Goal: Check status: Check status

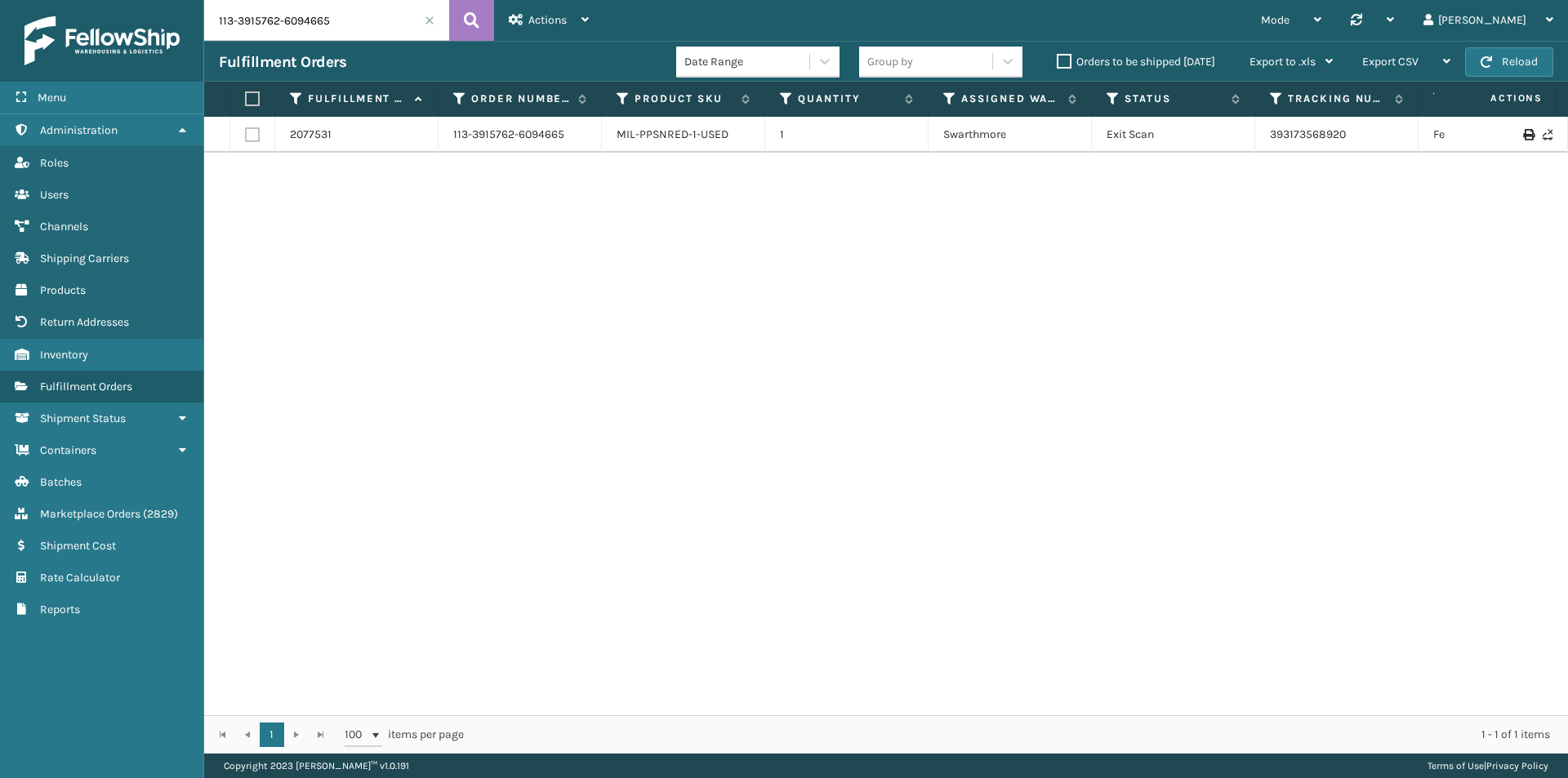
drag, startPoint x: 365, startPoint y: 23, endPoint x: 298, endPoint y: 10, distance: 68.2
click at [137, 0] on div "Menu Administration Roles Users Channels Shipping Carriers Products Return Addr…" at bounding box center [784, 0] width 1568 height 0
click at [454, 34] on button at bounding box center [471, 20] width 45 height 41
drag, startPoint x: 1361, startPoint y: 141, endPoint x: 1246, endPoint y: 141, distance: 115.0
click at [1246, 141] on tr "2077531 113-3915762-6094665 MIL-PPSNRED-1-USED 1 Swarthmore Exit Scan 393173568…" at bounding box center [1117, 135] width 1827 height 36
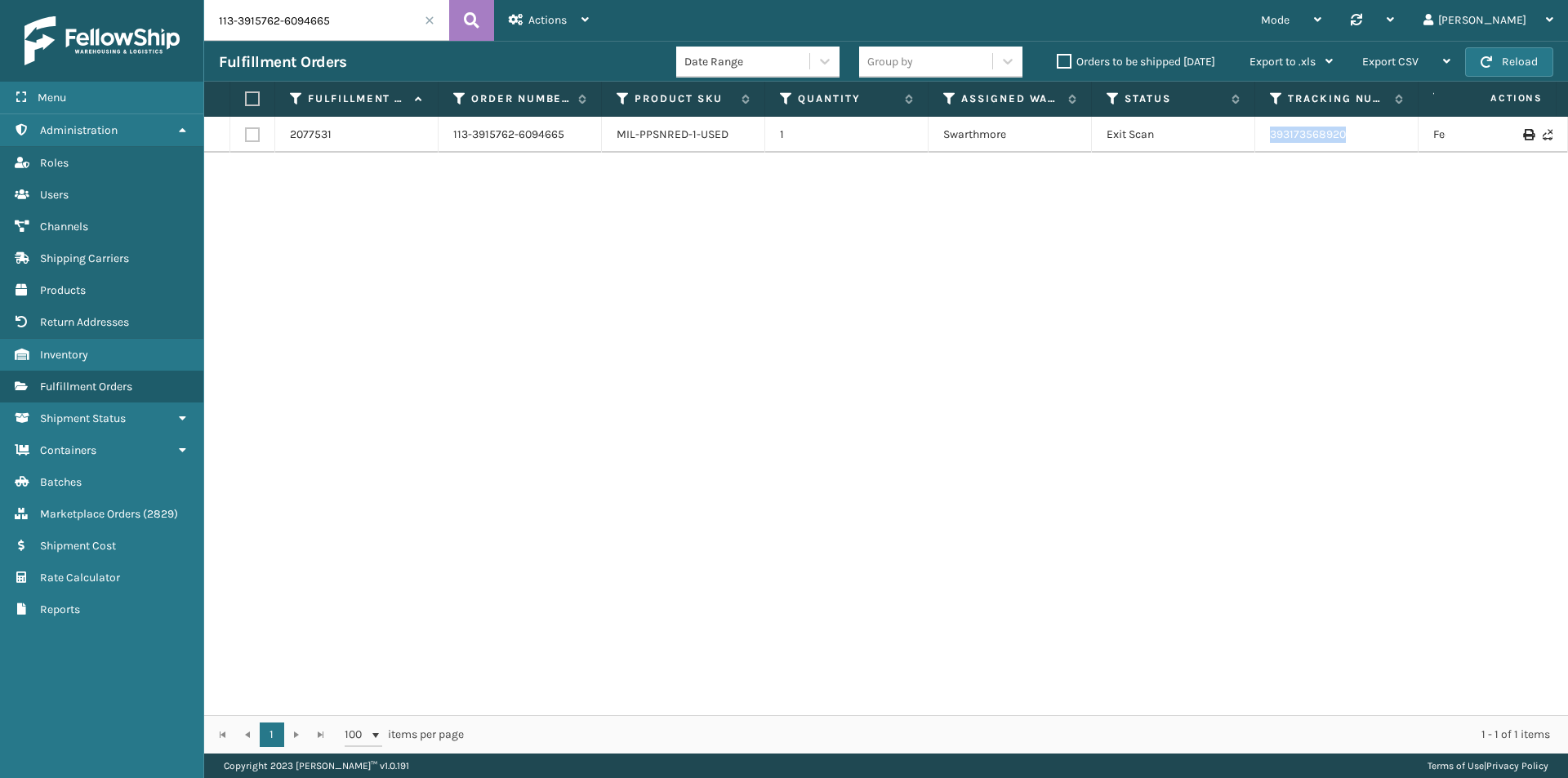
copy tr "393173568920"
click at [326, 32] on input "113-3915762-6094665" at bounding box center [327, 20] width 245 height 41
paste input "4-9250946-8860207"
type input "114-9250946-8860207"
click at [468, 24] on icon at bounding box center [472, 21] width 15 height 25
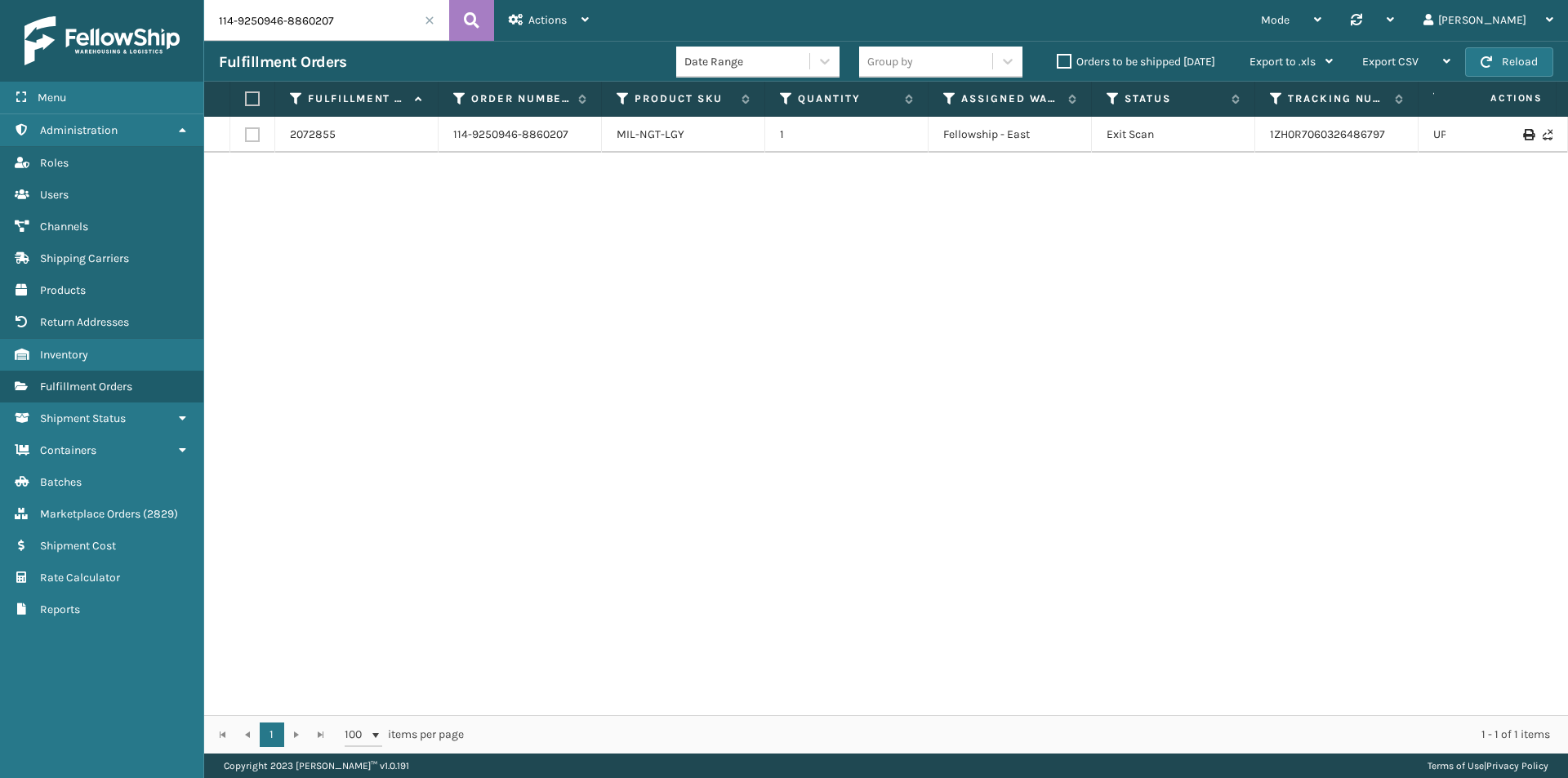
click at [395, 28] on input "114-9250946-8860207" at bounding box center [327, 20] width 245 height 41
click at [467, 22] on icon at bounding box center [472, 21] width 15 height 25
drag, startPoint x: 1412, startPoint y: 137, endPoint x: 1239, endPoint y: 140, distance: 173.0
click at [1239, 140] on tr "2072855 114-9250946-8860207 MIL-NGT-LGY 1 Fellowship - East Exit Scan 1ZH0R7060…" at bounding box center [1117, 135] width 1827 height 36
copy tr "1ZH0R7060326486797"
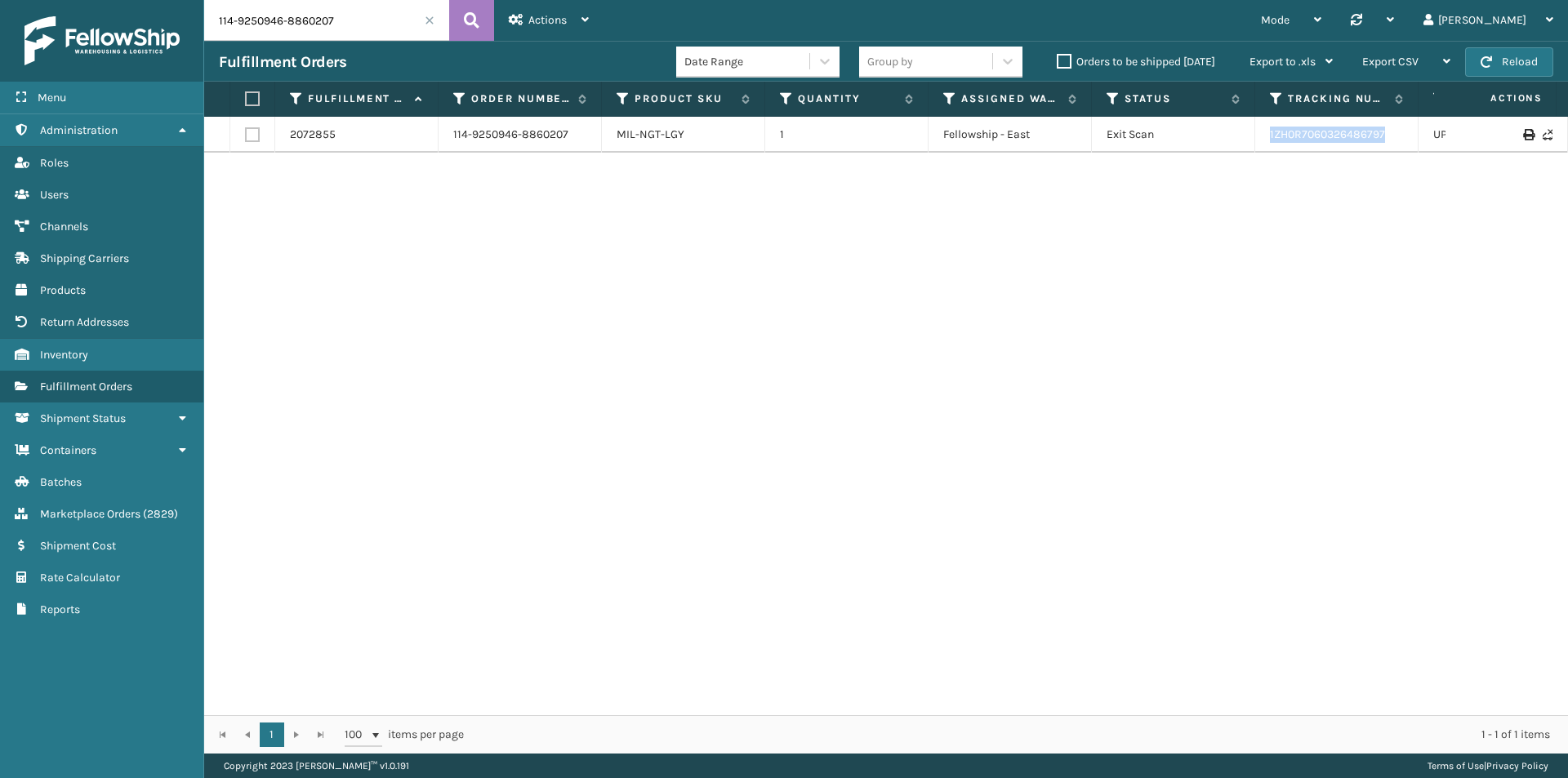
click at [303, 35] on input "114-9250946-8860207" at bounding box center [327, 20] width 245 height 41
paste input "1-4557733-1902632"
type input "111-4557733-1902632"
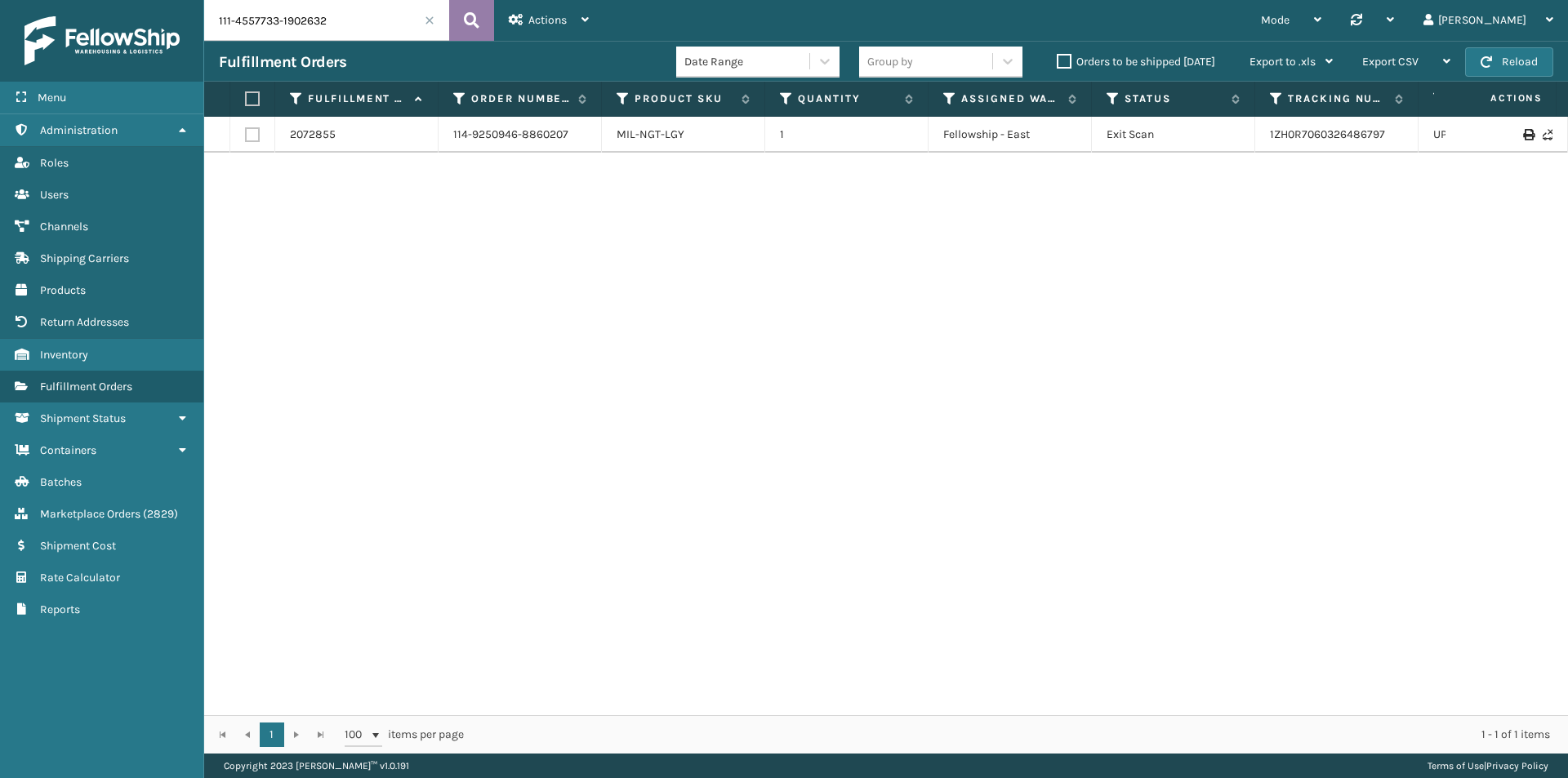
click at [465, 22] on icon at bounding box center [472, 21] width 15 height 25
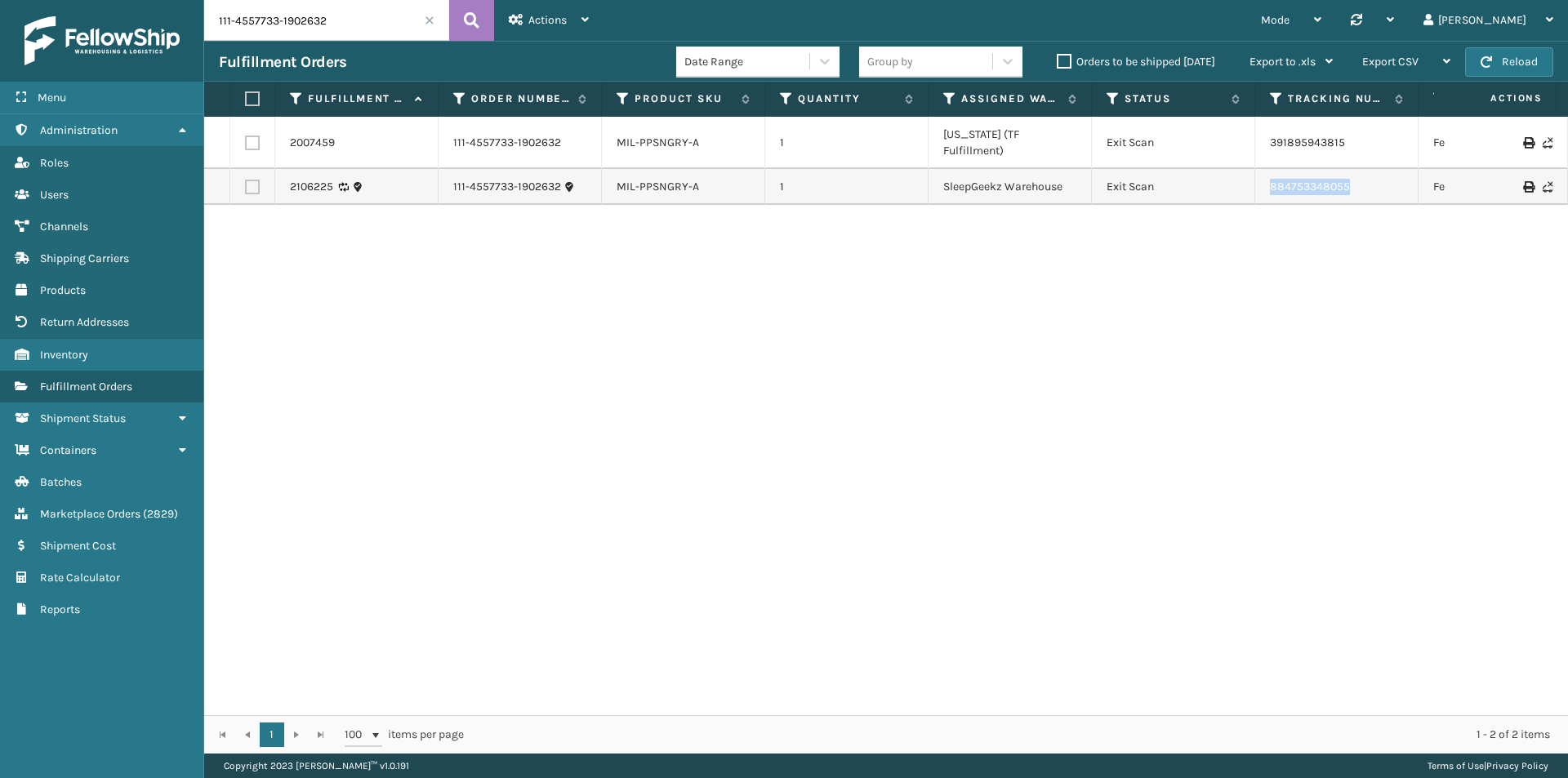
drag, startPoint x: 1374, startPoint y: 176, endPoint x: 1242, endPoint y: 178, distance: 132.0
click at [1242, 178] on tr "2106225 111-4557733-1902632 MIL-PPSNGRY-A 1 SleepGeekz Warehouse Exit Scan 8847…" at bounding box center [1117, 187] width 1827 height 36
copy tr "884753348055"
click at [393, 1] on input "111-4557733-1902632" at bounding box center [327, 20] width 245 height 41
drag, startPoint x: 1393, startPoint y: 185, endPoint x: 1256, endPoint y: 184, distance: 137.0
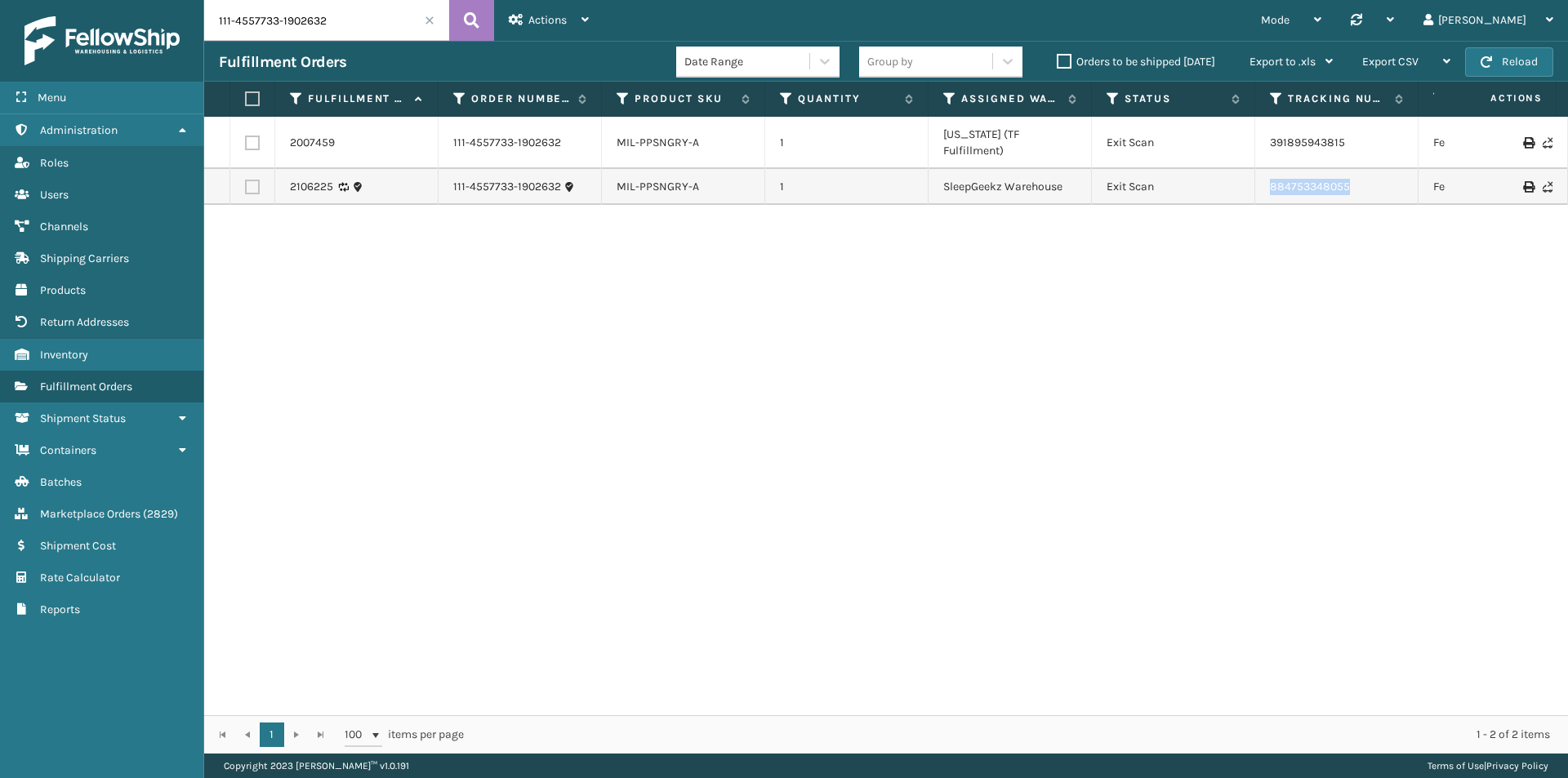
click at [1256, 184] on td "884753348055" at bounding box center [1337, 187] width 164 height 36
copy link "884753348055"
